Goal: Task Accomplishment & Management: Manage account settings

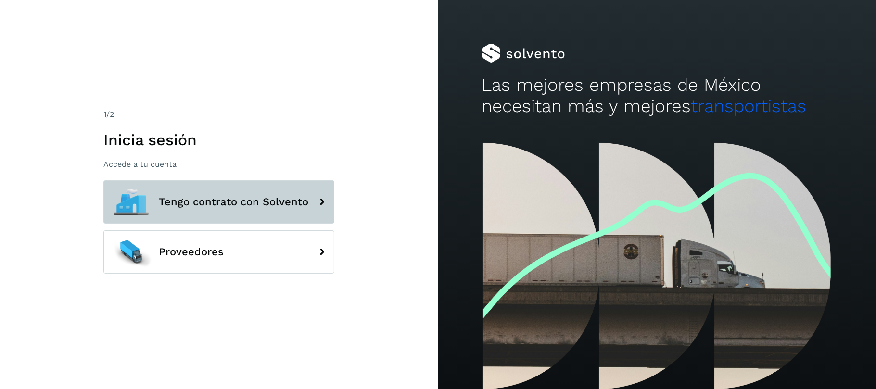
click at [209, 191] on button "Tengo contrato con Solvento" at bounding box center [218, 201] width 231 height 43
click at [208, 199] on span "Tengo contrato con Solvento" at bounding box center [234, 202] width 150 height 12
click at [227, 197] on button "Tengo contrato con Solvento" at bounding box center [218, 201] width 231 height 43
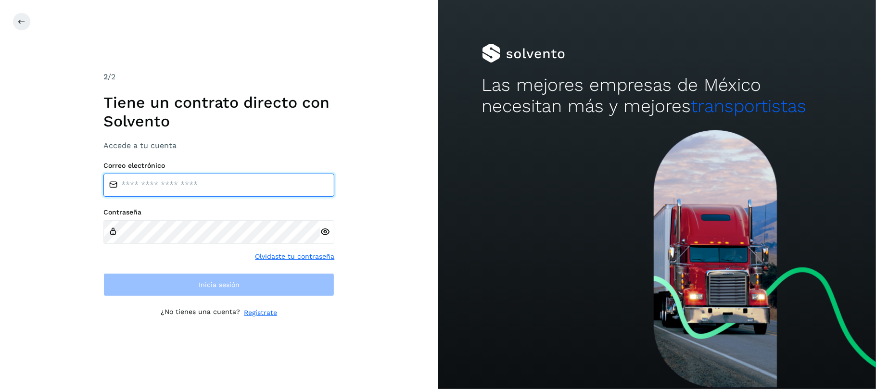
click at [233, 188] on input "email" at bounding box center [218, 185] width 231 height 23
click at [231, 190] on input "email" at bounding box center [218, 185] width 231 height 23
click at [230, 190] on input "email" at bounding box center [218, 185] width 231 height 23
click at [229, 190] on input "email" at bounding box center [218, 185] width 231 height 23
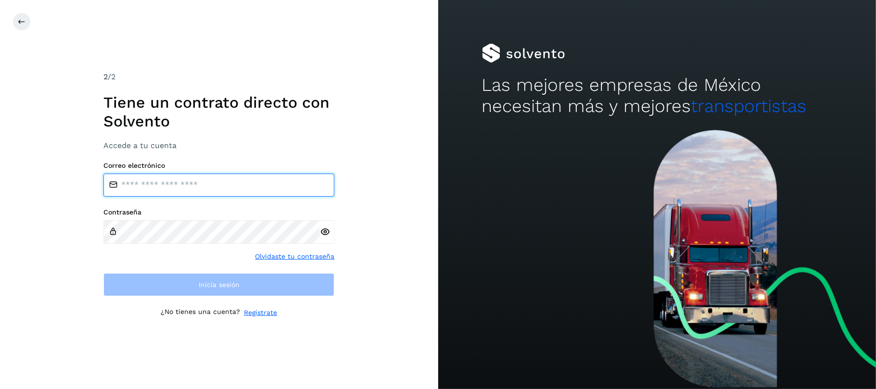
click at [229, 190] on input "email" at bounding box center [218, 185] width 231 height 23
type input "**********"
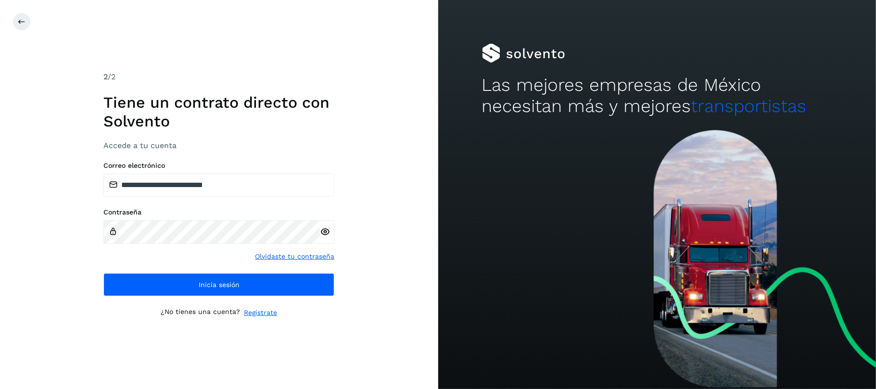
click at [328, 231] on icon at bounding box center [325, 232] width 10 height 10
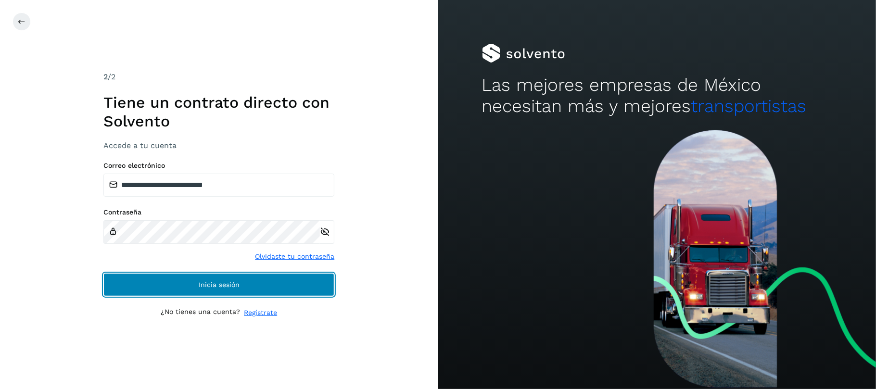
click at [237, 287] on span "Inicia sesión" at bounding box center [219, 284] width 41 height 7
click at [237, 286] on span "Inicia sesión" at bounding box center [219, 284] width 41 height 7
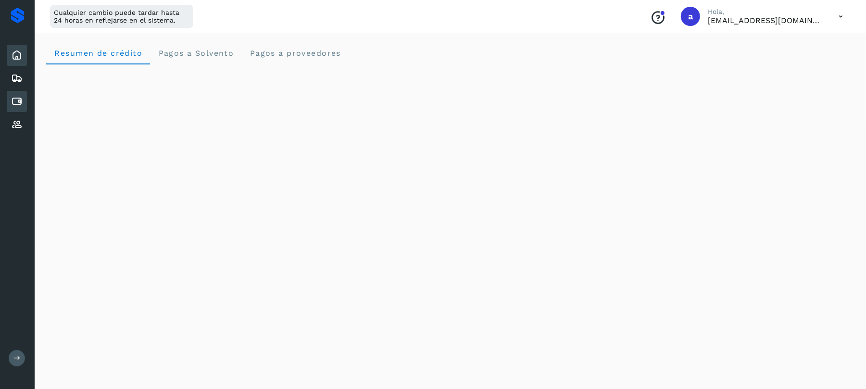
click at [20, 98] on icon at bounding box center [17, 102] width 12 height 12
click at [18, 99] on icon at bounding box center [17, 102] width 12 height 12
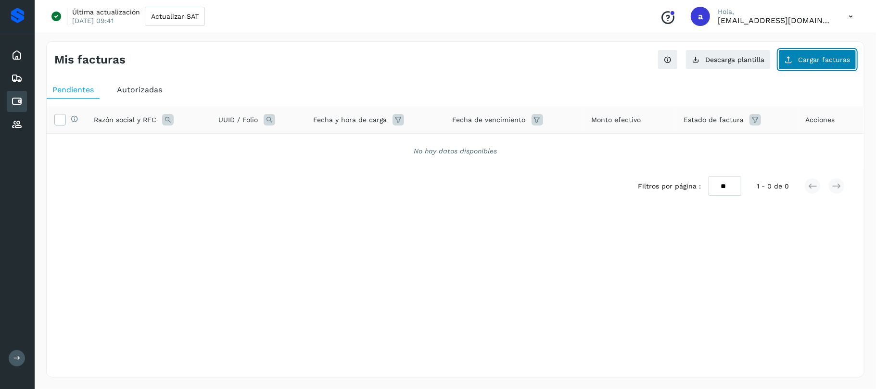
click at [833, 63] on span "Cargar facturas" at bounding box center [824, 59] width 52 height 7
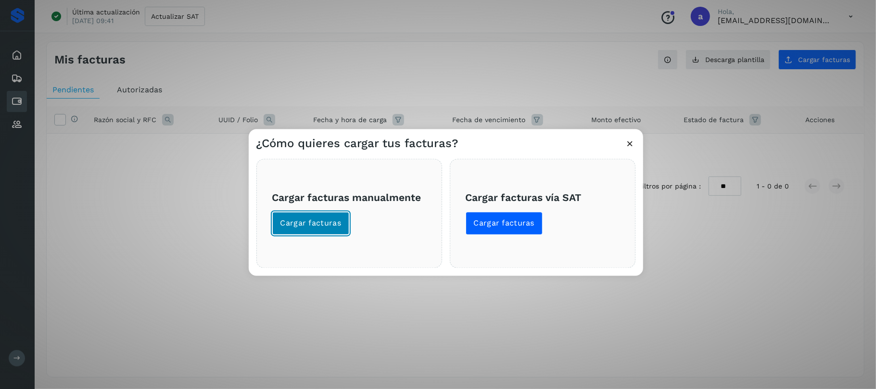
click at [320, 224] on span "Cargar facturas" at bounding box center [310, 223] width 61 height 11
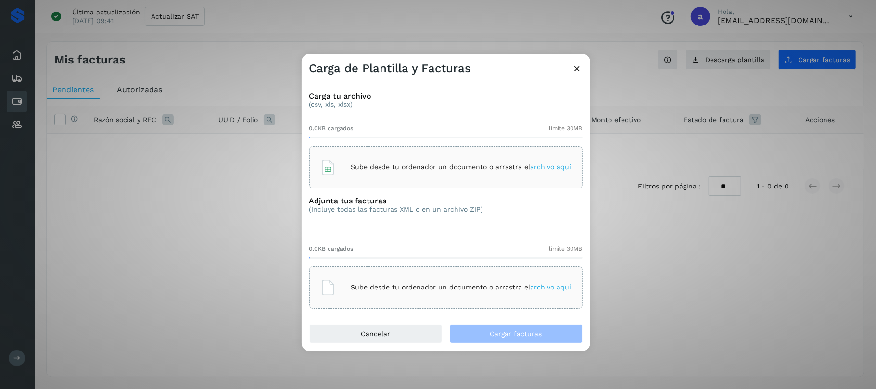
click at [370, 166] on p "Sube desde tu ordenador un documento o arrastra el archivo aquí" at bounding box center [461, 167] width 220 height 8
click at [427, 292] on div "Sube desde tu ordenador un documento o arrastra el archivo aquí" at bounding box center [445, 288] width 251 height 26
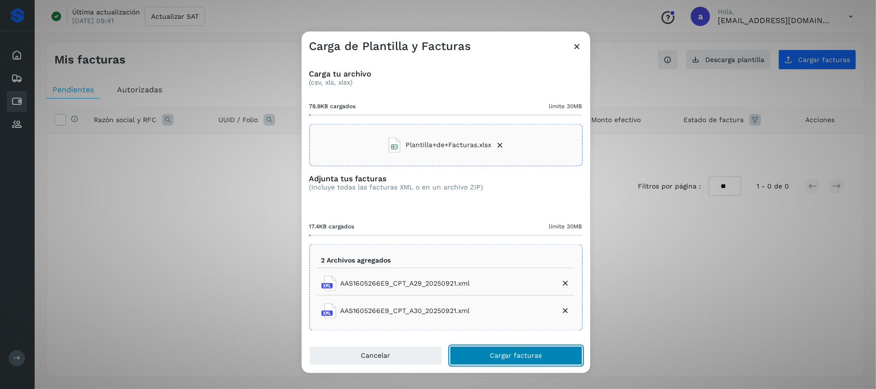
click at [507, 358] on span "Cargar facturas" at bounding box center [516, 356] width 52 height 7
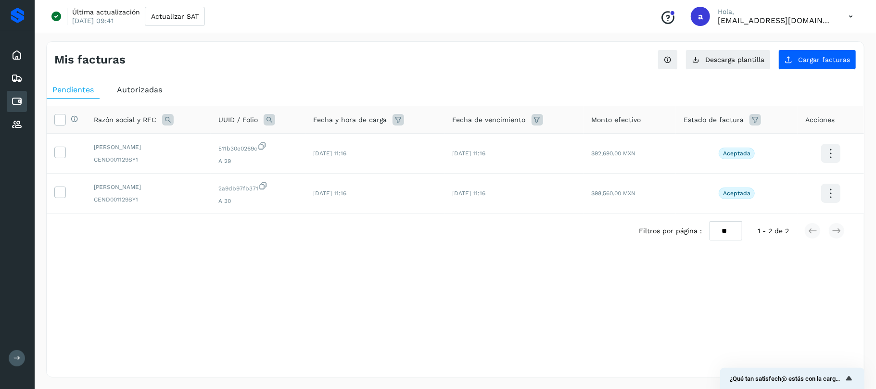
click at [432, 293] on div "Mis facturas Ver instrucciones para cargar Facturas Descarga plantilla Cargar f…" at bounding box center [455, 209] width 818 height 336
click at [61, 120] on icon at bounding box center [60, 119] width 10 height 10
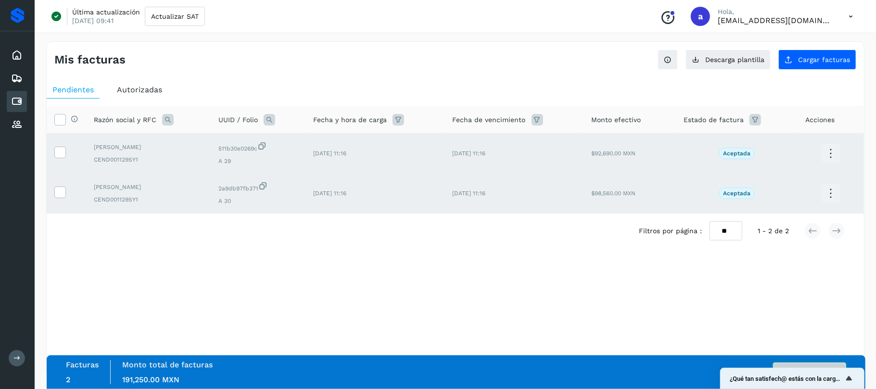
click at [795, 364] on button "Autorizar facturas" at bounding box center [809, 372] width 73 height 19
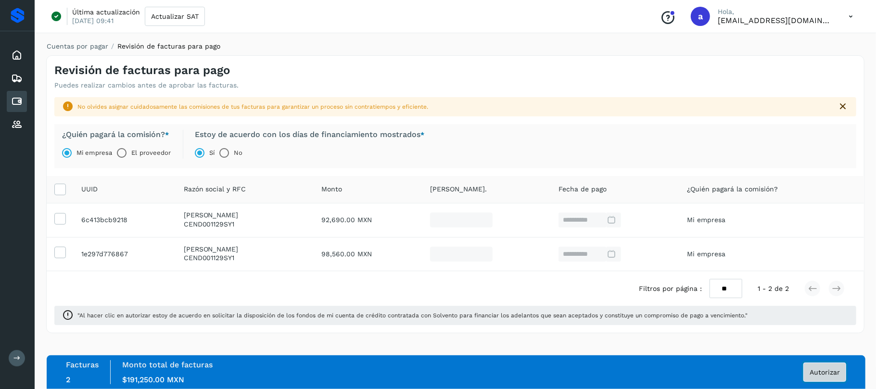
click at [817, 374] on span "Autorizar" at bounding box center [825, 372] width 30 height 7
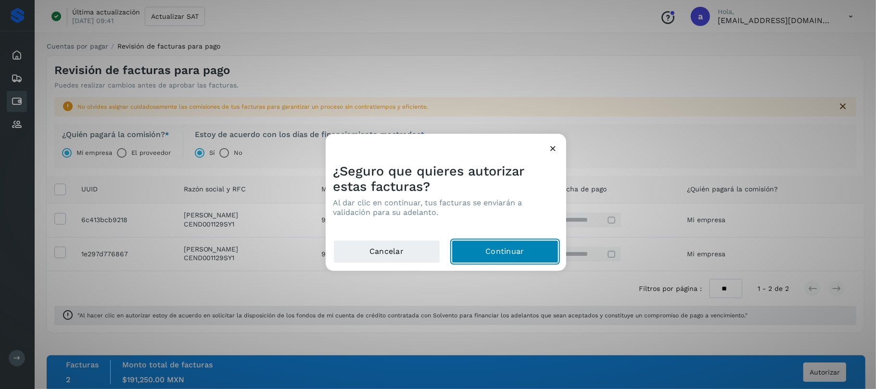
click at [497, 247] on button "Continuar" at bounding box center [505, 251] width 107 height 23
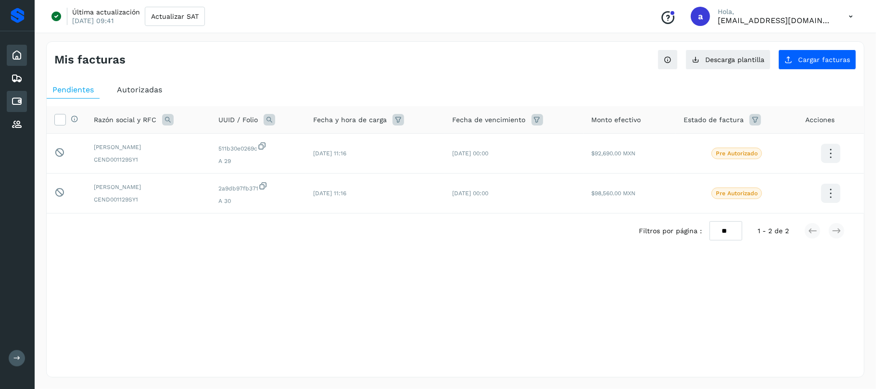
click at [17, 53] on icon at bounding box center [17, 56] width 12 height 12
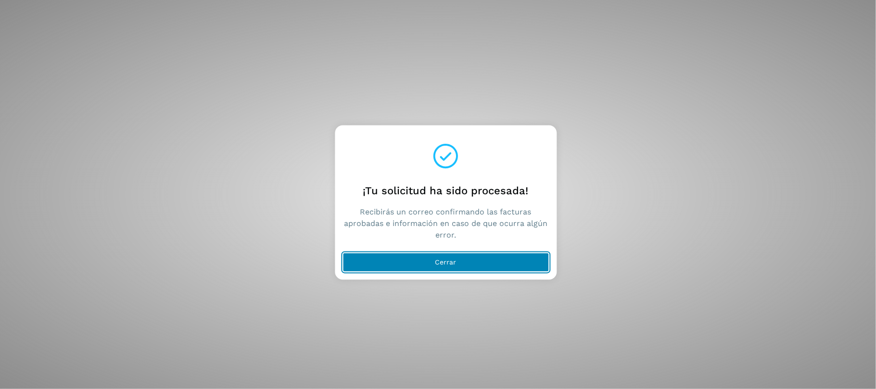
click at [472, 264] on button "Cerrar" at bounding box center [446, 262] width 206 height 19
